Goal: Transaction & Acquisition: Purchase product/service

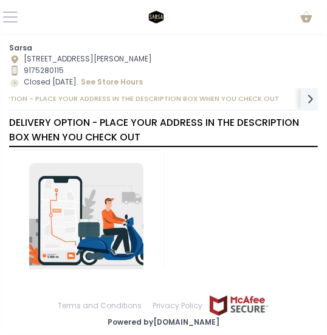
click at [217, 200] on div "Delivery Please select this if you would like SARSA to hail the delivery for yo…" at bounding box center [163, 238] width 308 height 175
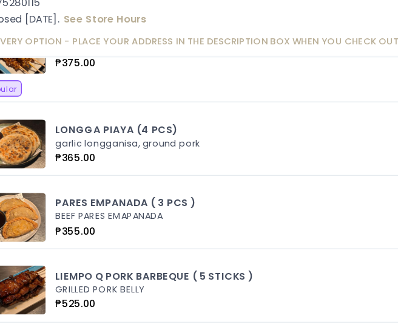
scroll to position [56, 0]
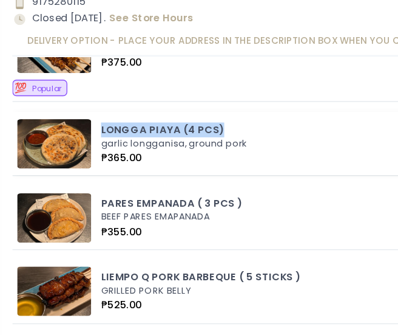
drag, startPoint x: 73, startPoint y: 138, endPoint x: 177, endPoint y: 138, distance: 103.8
click at [177, 138] on div "LONGGA PIAYA (4 PCS) garlic longganisa, ground pork ₱365.00 Add" at bounding box center [199, 152] width 373 height 36
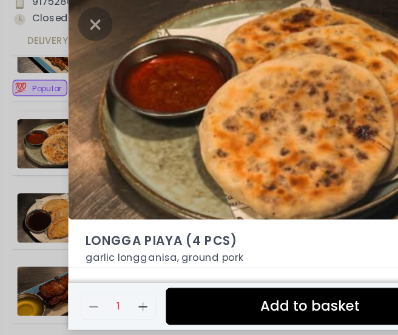
copy div "LONGGA PIAYA (4 PCS)"
click at [77, 63] on icon "Close" at bounding box center [70, 64] width 25 height 25
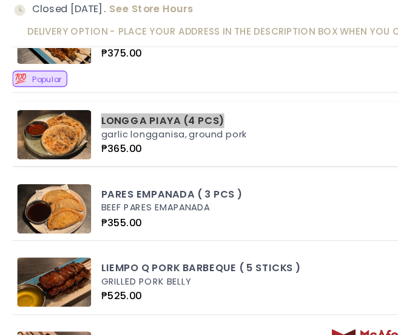
click at [107, 139] on div "LONGGA PIAYA (4 PCS)" at bounding box center [228, 142] width 307 height 11
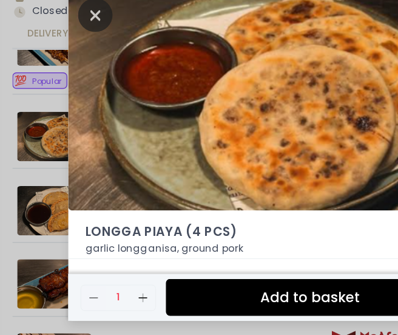
click at [73, 64] on icon "Close" at bounding box center [70, 64] width 25 height 25
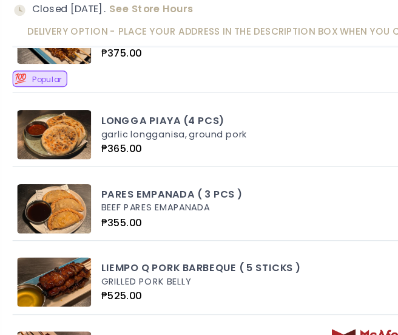
click at [205, 112] on div "💯 Popular" at bounding box center [199, 115] width 395 height 16
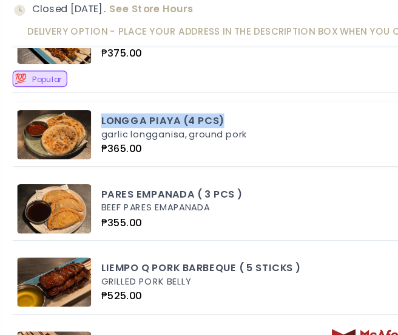
drag, startPoint x: 73, startPoint y: 138, endPoint x: 172, endPoint y: 140, distance: 98.4
click at [172, 140] on div "LONGGA PIAYA (4 PCS) garlic longganisa, ground pork ₱365.00 Add" at bounding box center [199, 154] width 373 height 36
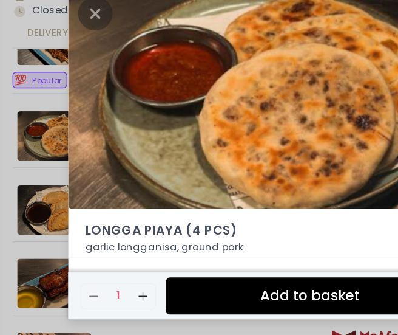
copy div "LONGGA PIAYA (4 PCS)"
click at [70, 66] on icon "Close" at bounding box center [70, 64] width 25 height 25
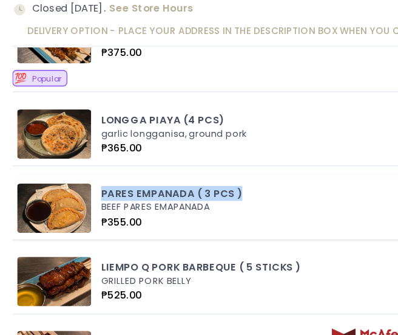
drag, startPoint x: 73, startPoint y: 191, endPoint x: 183, endPoint y: 189, distance: 109.3
click at [183, 191] on div "PARES EMPANADA ( 3 PCS ) BEEF PARES EMAPANADA ₱355.00 Add" at bounding box center [199, 209] width 373 height 36
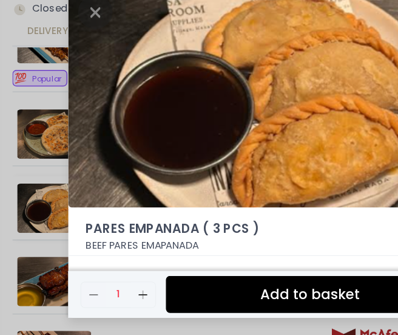
scroll to position [53, 0]
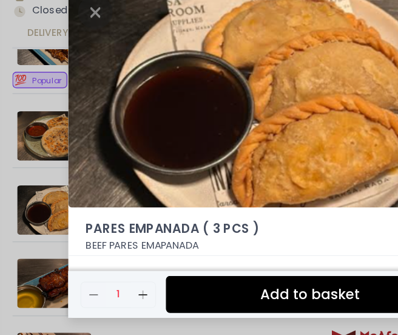
copy div "PARES EMPANADA ( 3 PCS )"
click at [71, 66] on icon "Close" at bounding box center [70, 64] width 25 height 25
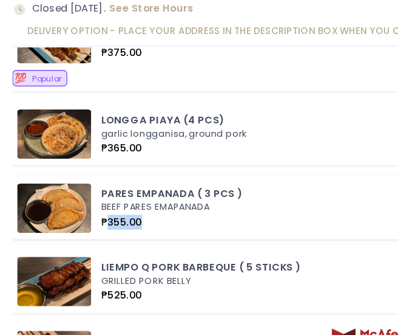
drag, startPoint x: 109, startPoint y: 214, endPoint x: 81, endPoint y: 215, distance: 27.9
click at [81, 216] on div "₱355.00" at bounding box center [228, 221] width 307 height 11
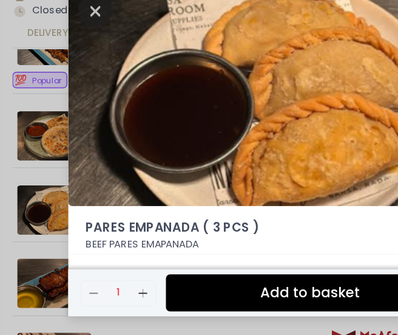
click at [70, 65] on icon "Close" at bounding box center [70, 64] width 25 height 25
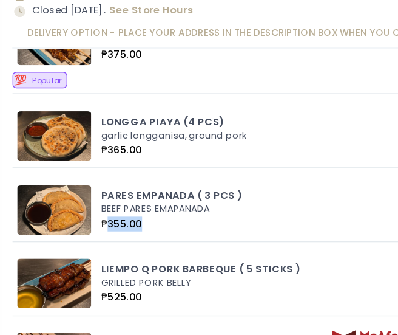
scroll to position [52, 0]
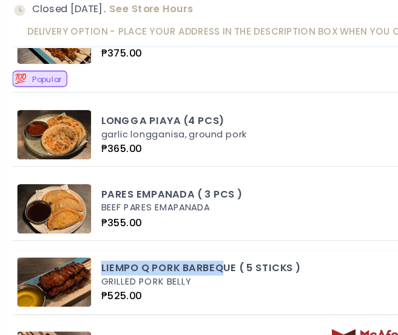
drag, startPoint x: 74, startPoint y: 253, endPoint x: 165, endPoint y: 250, distance: 90.5
click at [165, 250] on div "LIEMPO Q PORK BARBEQUE ( 5 STICKS )" at bounding box center [228, 255] width 307 height 11
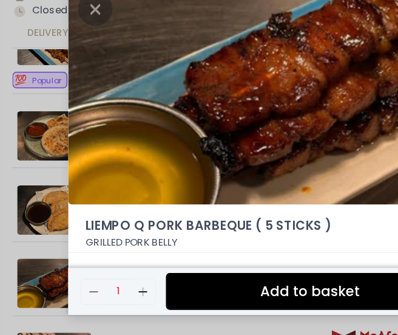
scroll to position [56, 0]
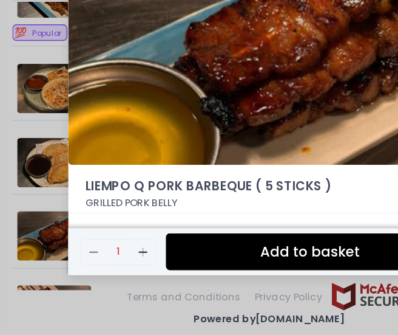
click at [5, 226] on div "LIEMPO Q PORK BARBEQUE ( 5 STICKS ) ₱525.00 GRILLED PORK BELLY Remove Created w…" at bounding box center [199, 167] width 398 height 335
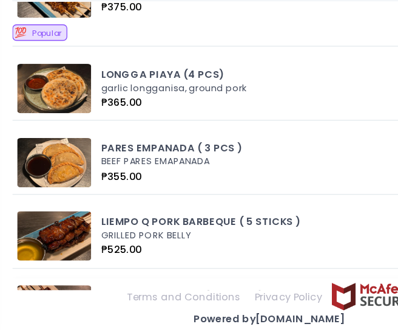
scroll to position [0, 52]
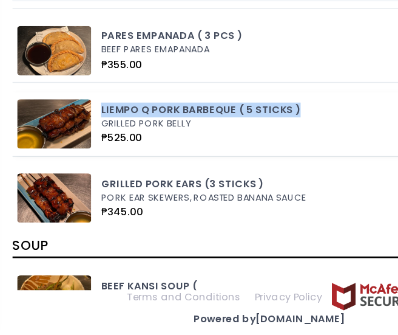
drag, startPoint x: 72, startPoint y: 163, endPoint x: 219, endPoint y: 162, distance: 147.5
click at [219, 162] on div "LIEMPO Q PORK BARBEQUE ( 5 STICKS ) GRILLED PORK BELLY ₱525.00 Add" at bounding box center [199, 178] width 373 height 36
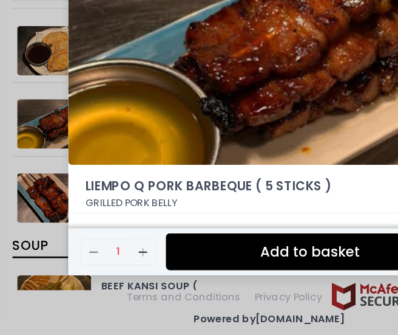
click at [6, 197] on div "LIEMPO Q PORK BARBEQUE ( 5 STICKS ) ₱525.00 GRILLED PORK BELLY Remove Created w…" at bounding box center [199, 167] width 398 height 335
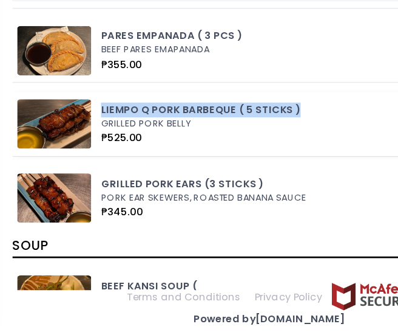
drag, startPoint x: 73, startPoint y: 165, endPoint x: 225, endPoint y: 166, distance: 152.4
click at [225, 166] on div "LIEMPO Q PORK BARBEQUE ( 5 STICKS ) GRILLED PORK BELLY ₱525.00 Add" at bounding box center [199, 178] width 373 height 36
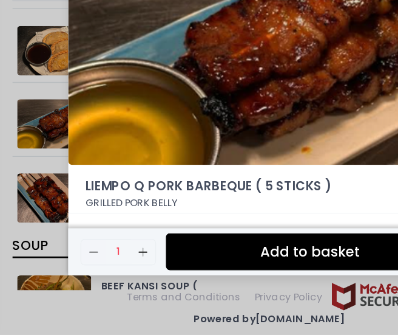
copy div "LIEMPO Q PORK BARBEQUE ( 5 STICKS )"
click at [11, 208] on div "LIEMPO Q PORK BARBEQUE ( 5 STICKS ) ₱525.00 GRILLED PORK BELLY Remove Created w…" at bounding box center [199, 167] width 398 height 335
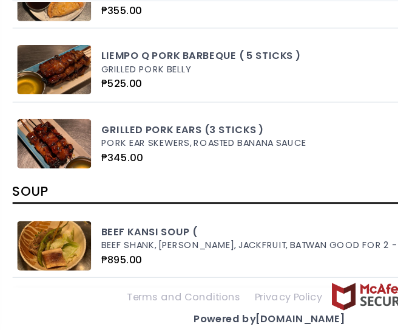
scroll to position [847, 0]
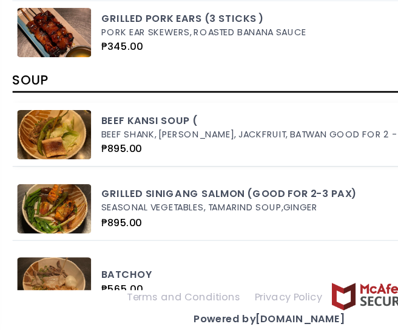
click at [112, 171] on div "BEEF KANSI SOUP (" at bounding box center [228, 176] width 307 height 11
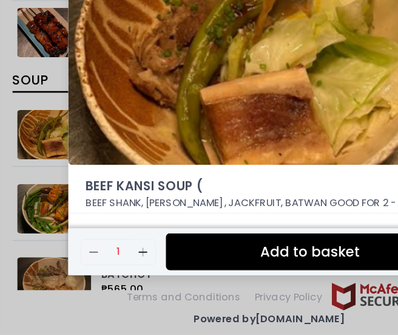
click at [7, 208] on div "BEEF KANSI SOUP ( ₱895.00 BEEF SHANK, [PERSON_NAME], JACKFRUIT, BATWAN GOOD FOR…" at bounding box center [199, 167] width 398 height 335
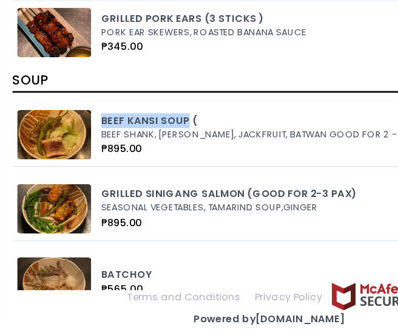
drag, startPoint x: 73, startPoint y: 171, endPoint x: 135, endPoint y: 171, distance: 62.5
click at [135, 171] on div "BEEF KANSI SOUP ( BEEF SHANK, [PERSON_NAME], JACKFRUIT, BATWAN GOOD FOR 2 - 3 P…" at bounding box center [199, 186] width 373 height 36
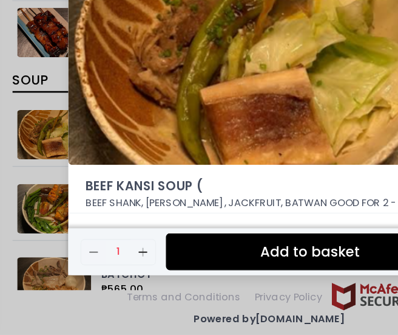
copy div "BEEF KANSI SOUP"
click at [7, 203] on div "BEEF KANSI SOUP ( ₱895.00 BEEF SHANK, [PERSON_NAME], JACKFRUIT, BATWAN GOOD FOR…" at bounding box center [199, 167] width 398 height 335
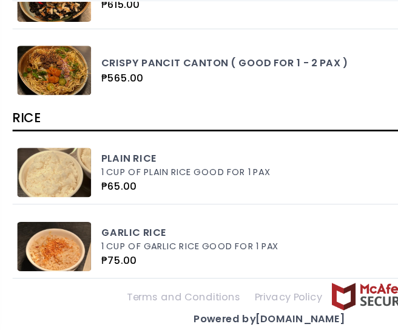
scroll to position [1825, 0]
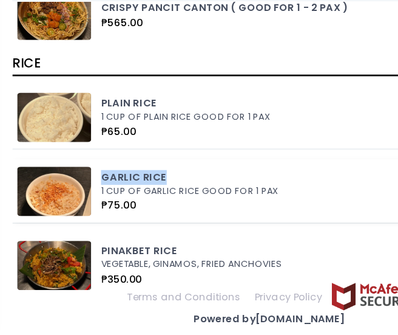
drag, startPoint x: 72, startPoint y: 214, endPoint x: 124, endPoint y: 211, distance: 52.9
click at [124, 211] on div "GARLIC RICE 1 CUP OF GARLIC RICE GOOD FOR 1 PAX ₱75.00 Add" at bounding box center [199, 228] width 373 height 36
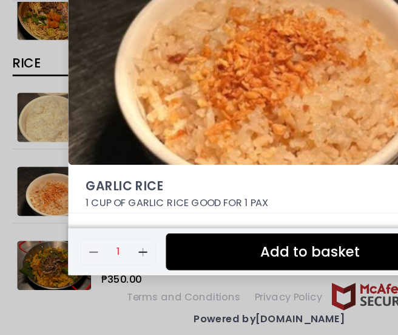
copy div "GARLIC RICE"
click at [2, 217] on div "GARLIC RICE ₱75.00 1 CUP OF GARLIC RICE GOOD FOR 1 PAX Remove Created with Sket…" at bounding box center [199, 167] width 398 height 335
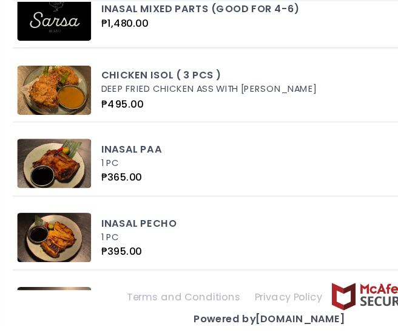
scroll to position [0, 254]
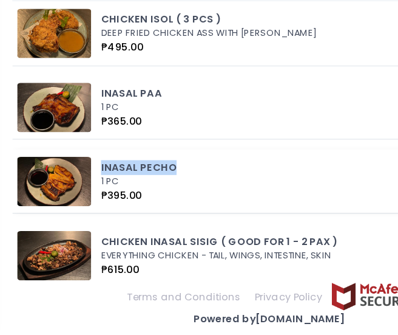
drag, startPoint x: 73, startPoint y: 208, endPoint x: 132, endPoint y: 202, distance: 59.1
click at [132, 203] on div "INASAL PECHO 1 PC ₱395.00 Add" at bounding box center [199, 221] width 373 height 36
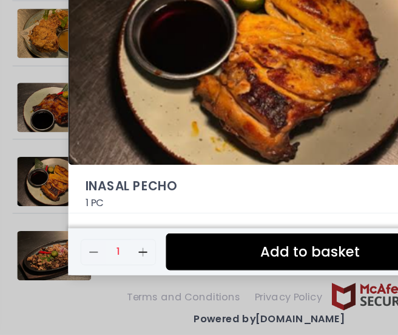
click at [6, 214] on div "INASAL PECHO ₱395.00 1 PC Remove Created with Sketch. 1 Add Created with Sketch…" at bounding box center [199, 167] width 398 height 335
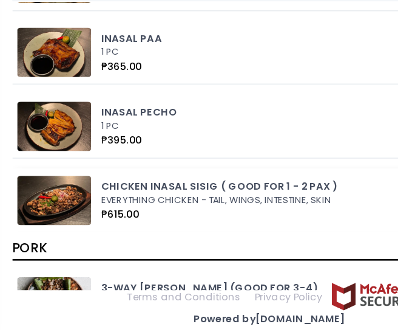
scroll to position [2232, 0]
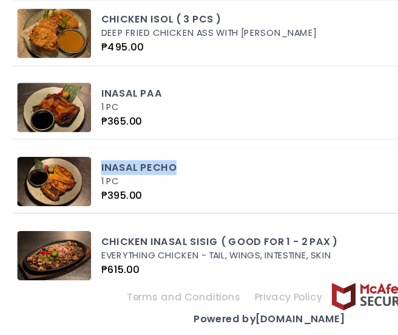
drag, startPoint x: 72, startPoint y: 208, endPoint x: 129, endPoint y: 206, distance: 56.5
click at [129, 206] on div "INASAL PECHO 1 PC ₱395.00 Add" at bounding box center [199, 221] width 373 height 36
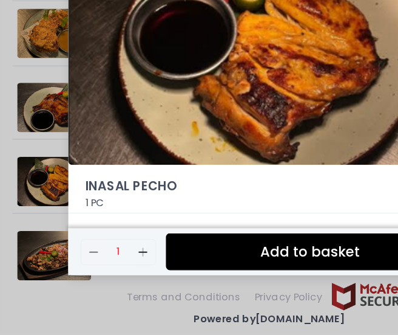
copy div "INASAL PECHO"
click at [3, 221] on div "INASAL PECHO ₱395.00 1 PC Remove Created with Sketch. 1 Add Created with Sketch…" at bounding box center [199, 167] width 398 height 335
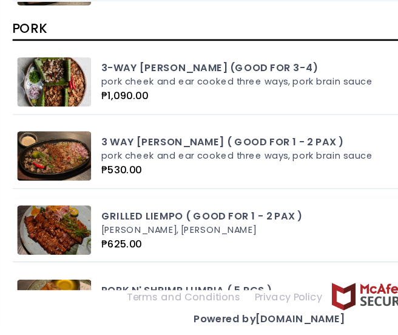
scroll to position [0, 292]
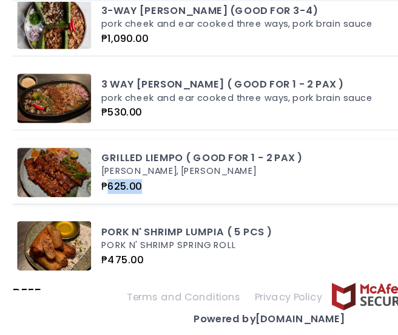
drag, startPoint x: 80, startPoint y: 221, endPoint x: 106, endPoint y: 220, distance: 26.1
click at [106, 220] on div "₱625.00" at bounding box center [228, 224] width 307 height 11
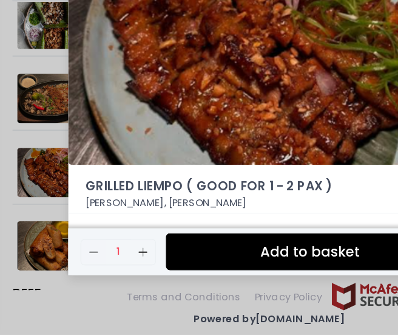
click at [8, 221] on div "GRILLED LIEMPO ( GOOD FOR 1 - 2 PAX ) ₱625.00 PORK BELLY, PAPAYA SALAD Remove C…" at bounding box center [199, 167] width 398 height 335
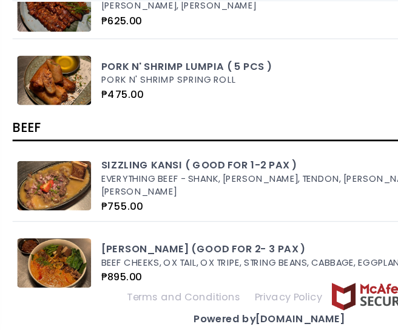
scroll to position [2558, 0]
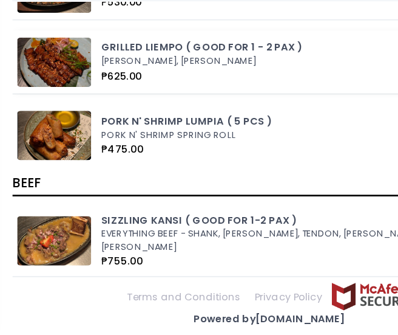
click at [109, 117] on div "GRILLED LIEMPO ( GOOD FOR 1 - 2 PAX )" at bounding box center [228, 122] width 307 height 11
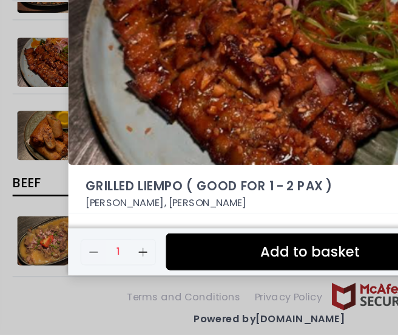
click at [6, 231] on div "GRILLED LIEMPO ( GOOD FOR 1 - 2 PAX ) ₱625.00 PORK BELLY, PAPAYA SALAD Remove C…" at bounding box center [199, 167] width 398 height 335
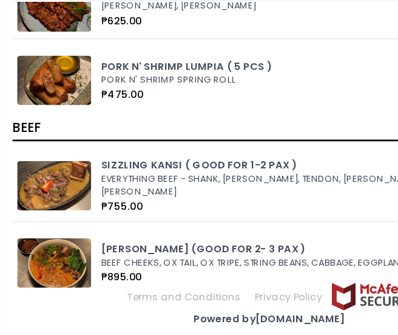
scroll to position [2557, 0]
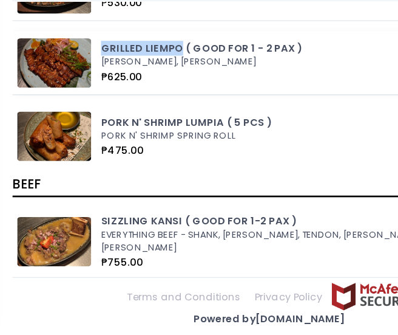
drag, startPoint x: 78, startPoint y: 118, endPoint x: 130, endPoint y: 114, distance: 52.4
click at [130, 115] on div "GRILLED LIEMPO ( GOOD FOR 1 - 2 PAX ) PORK BELLY, PAPAYA SALAD ₱625.00 Add" at bounding box center [199, 133] width 373 height 36
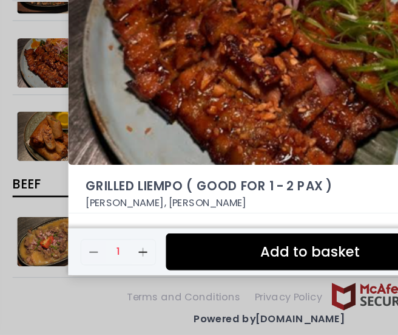
copy div "GRILLED LIEMPO"
click at [1, 204] on div "GRILLED LIEMPO ( GOOD FOR 1 - 2 PAX ) ₱625.00 PORK BELLY, PAPAYA SALAD Remove C…" at bounding box center [199, 167] width 398 height 335
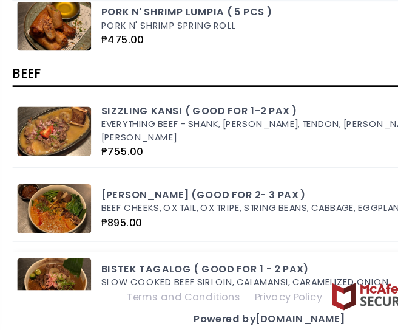
scroll to position [2720, 0]
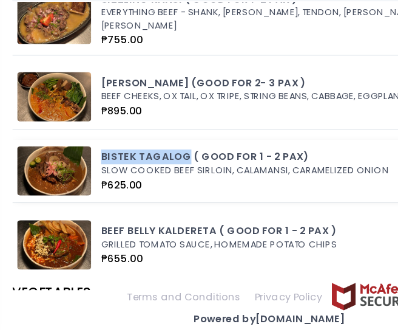
drag, startPoint x: 73, startPoint y: 191, endPoint x: 134, endPoint y: 191, distance: 60.1
click at [134, 195] on div "BISTEK TAGALOG ( GOOD FOR 1 - 2 PAX) SLOW COOKED BEEF SIRLOIN, CALAMANSI, CARAM…" at bounding box center [199, 213] width 373 height 36
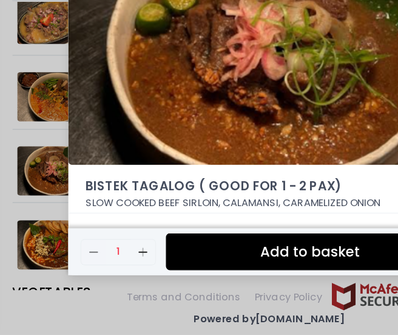
copy div "BISTEK TAGALOG"
click at [7, 137] on div "BISTEK TAGALOG ( GOOD FOR 1 - 2 PAX) ₱625.00 SLOW COOKED BEEF SIRLOIN, CALAMANS…" at bounding box center [199, 167] width 398 height 335
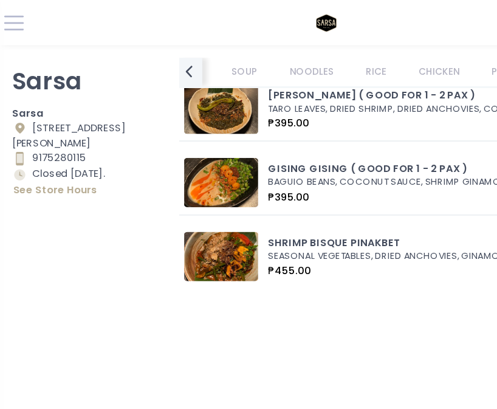
scroll to position [0, 0]
